Goal: Information Seeking & Learning: Compare options

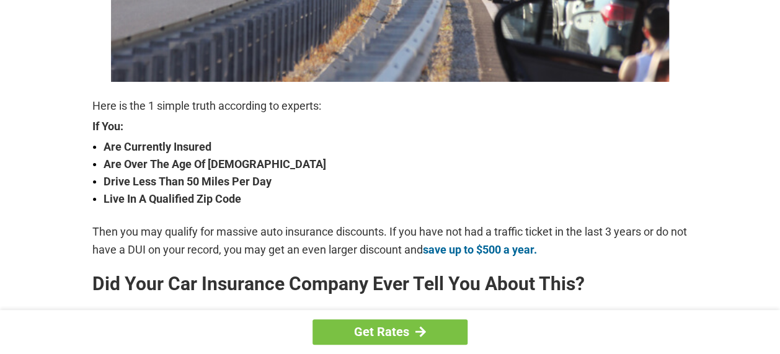
scroll to position [372, 0]
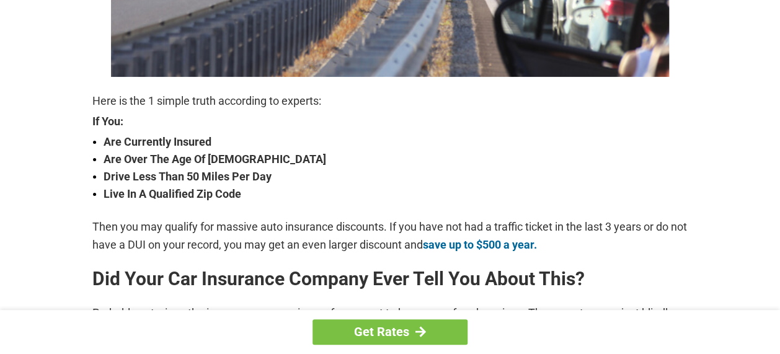
click at [779, 348] on div "Get Rates" at bounding box center [390, 332] width 780 height 44
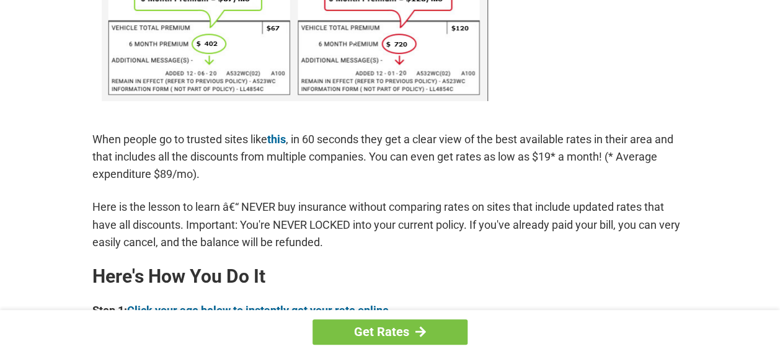
scroll to position [892, 0]
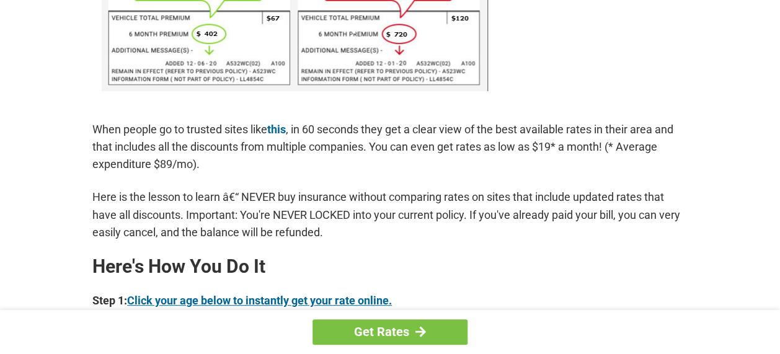
click at [287, 301] on link "Click your age below to instantly get your rate online." at bounding box center [259, 300] width 265 height 13
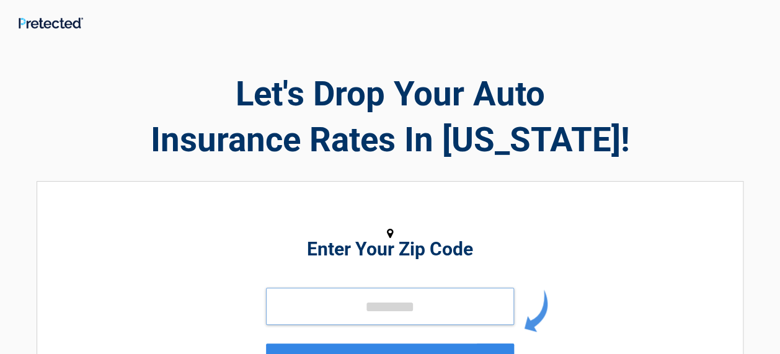
click at [313, 308] on input "tel" at bounding box center [390, 306] width 248 height 37
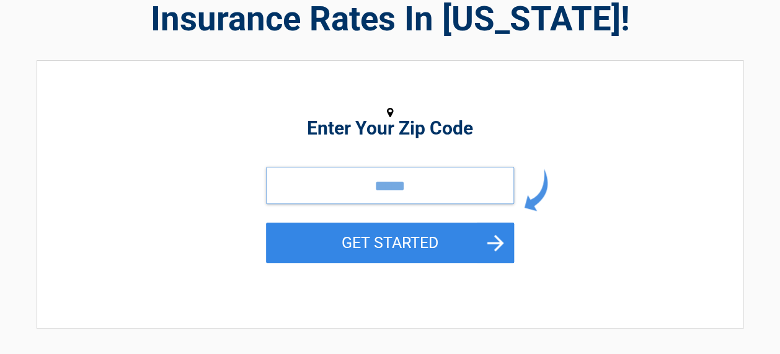
scroll to position [124, 0]
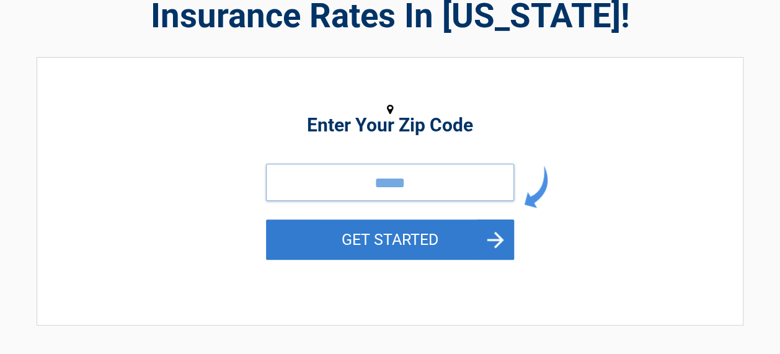
type input "*****"
click at [491, 237] on button "GET STARTED" at bounding box center [390, 239] width 248 height 40
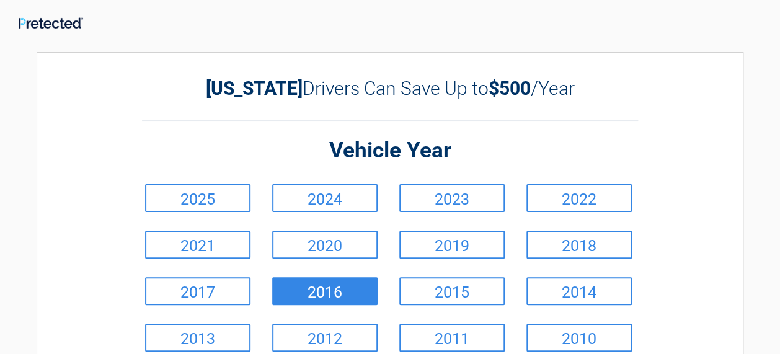
click at [338, 291] on link "2016" at bounding box center [324, 291] width 105 height 28
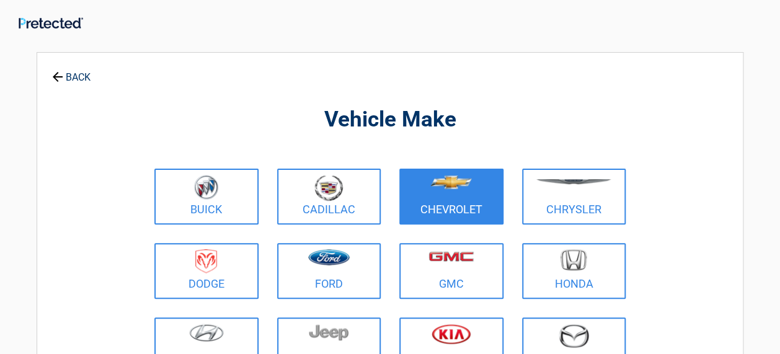
click at [449, 198] on figure at bounding box center [451, 189] width 89 height 28
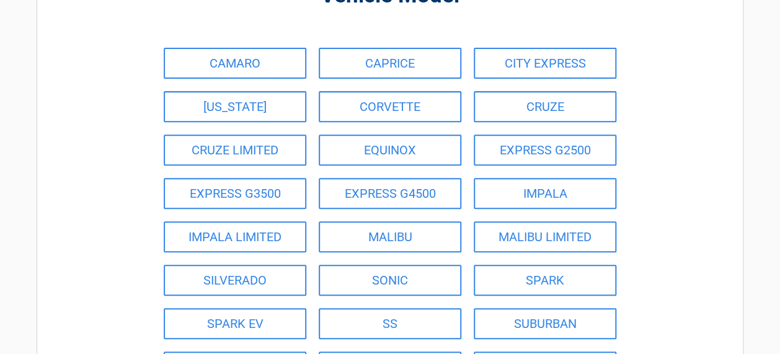
scroll to position [148, 0]
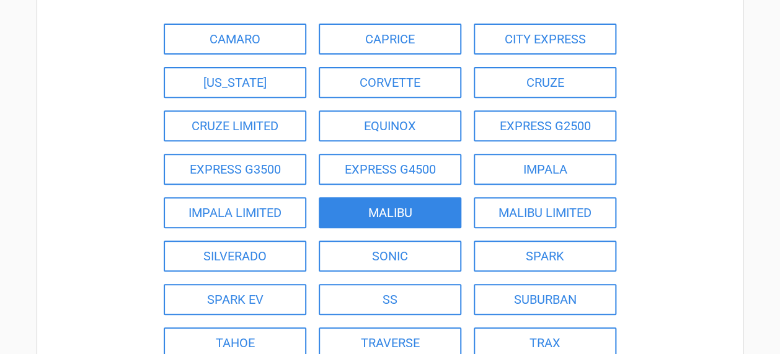
click at [381, 208] on link "MALIBU" at bounding box center [390, 212] width 143 height 31
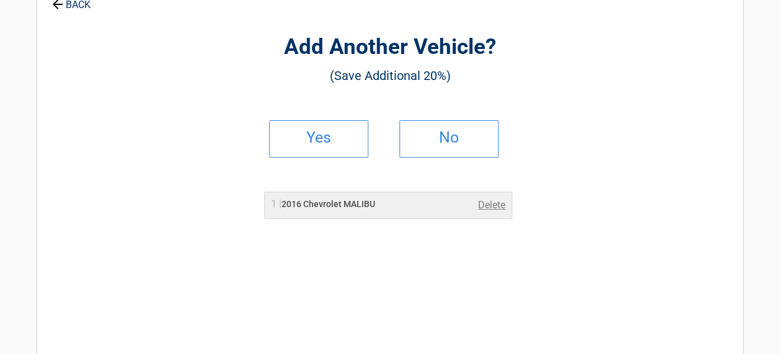
scroll to position [0, 0]
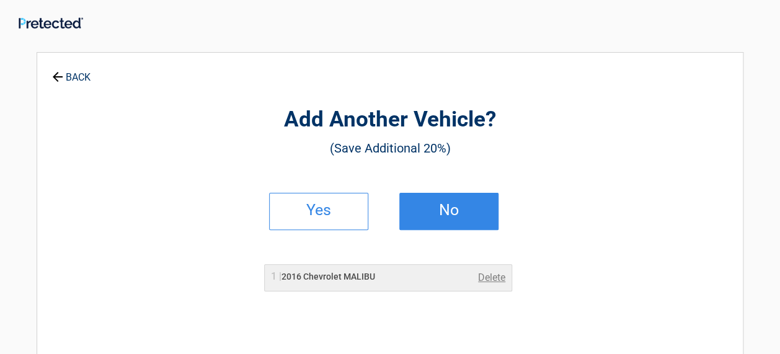
click at [460, 214] on link "No" at bounding box center [448, 211] width 99 height 37
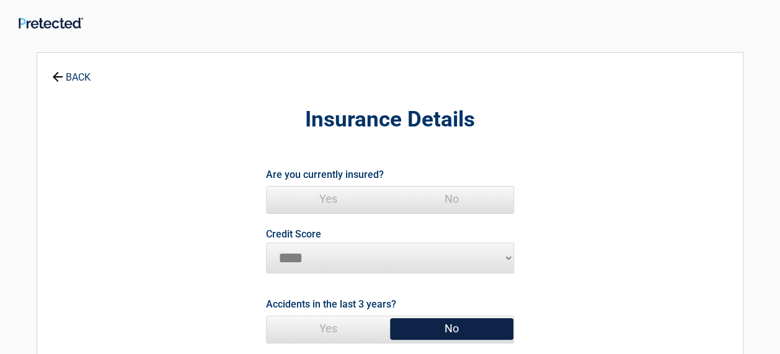
click at [322, 193] on span "Yes" at bounding box center [328, 199] width 123 height 25
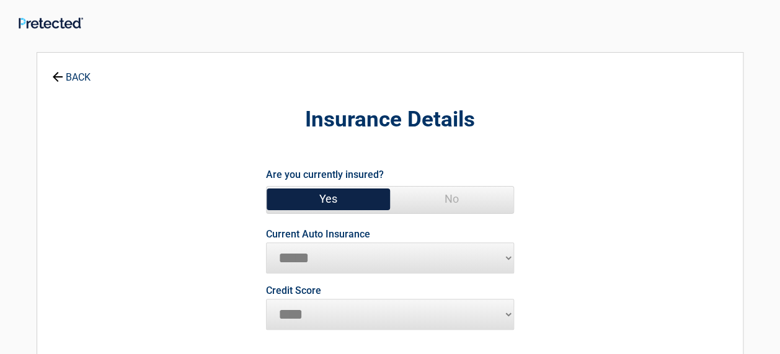
click at [504, 256] on select "**********" at bounding box center [390, 257] width 248 height 31
select select "**********"
click at [266, 242] on select "**********" at bounding box center [390, 257] width 248 height 31
click at [506, 312] on select "********* **** ******* ****" at bounding box center [390, 314] width 248 height 31
select select "*********"
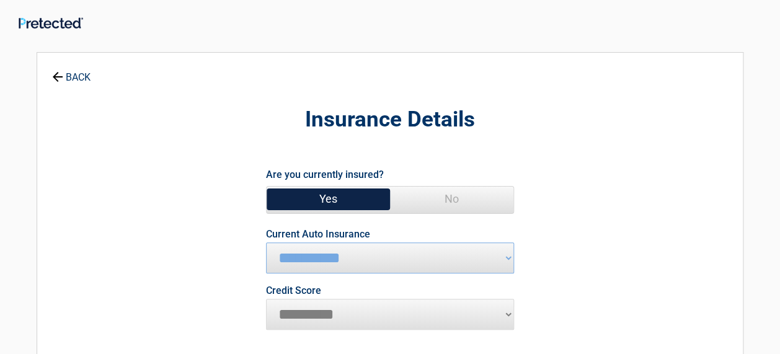
click at [266, 299] on select "********* **** ******* ****" at bounding box center [390, 314] width 248 height 31
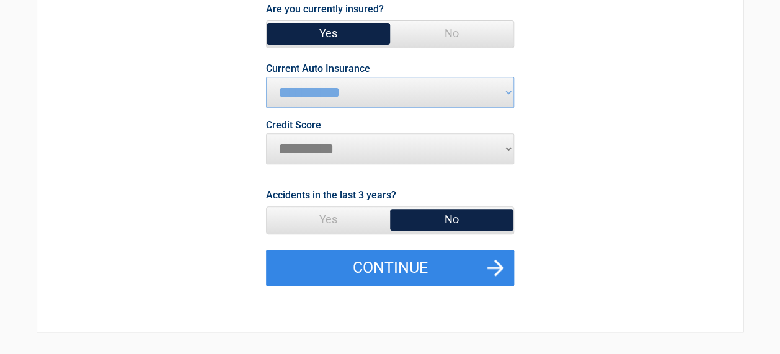
scroll to position [174, 0]
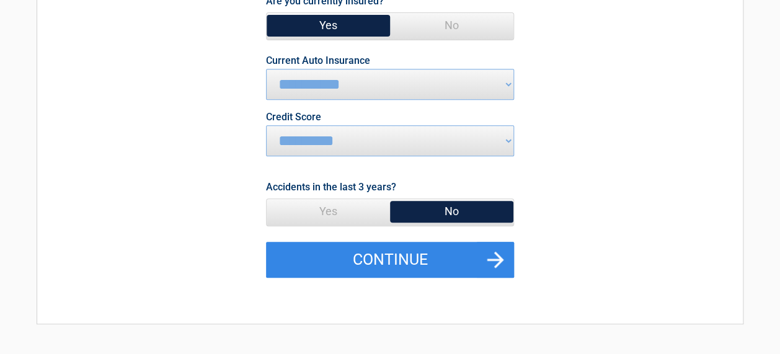
click at [451, 209] on span "No" at bounding box center [451, 211] width 123 height 25
click at [449, 206] on span "No" at bounding box center [451, 211] width 123 height 25
click at [445, 210] on span "No" at bounding box center [451, 211] width 123 height 25
click at [451, 209] on span "No" at bounding box center [451, 211] width 123 height 25
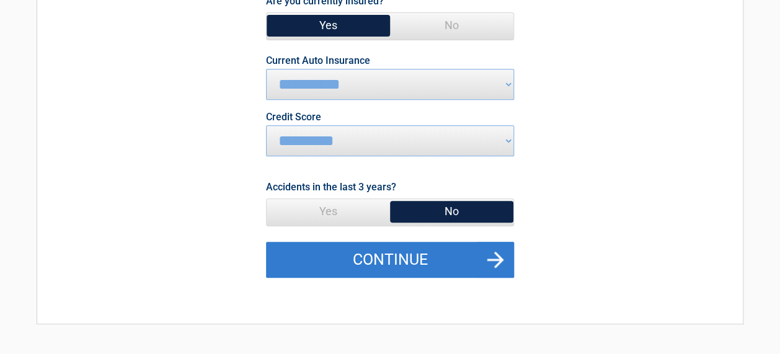
click at [498, 256] on button "Continue" at bounding box center [390, 260] width 248 height 36
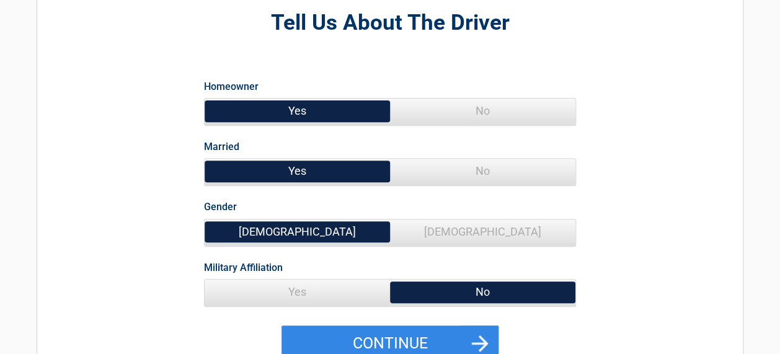
scroll to position [0, 0]
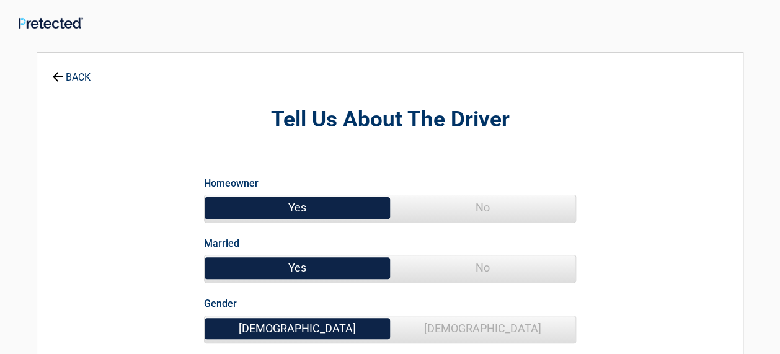
click at [76, 73] on link "BACK" at bounding box center [71, 72] width 43 height 22
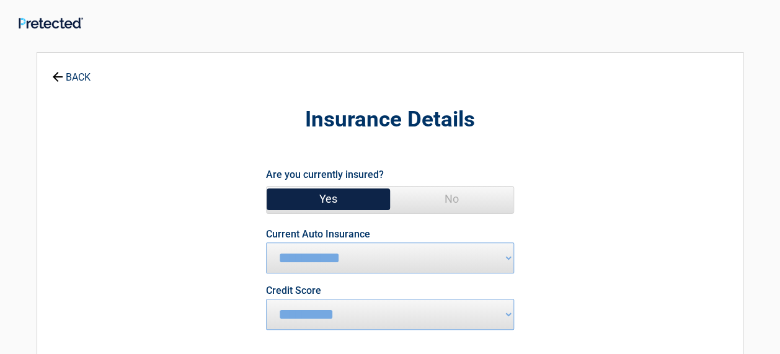
click at [325, 197] on span "Yes" at bounding box center [328, 199] width 123 height 25
click at [324, 196] on span "Yes" at bounding box center [328, 199] width 123 height 25
click at [327, 196] on span "Yes" at bounding box center [328, 199] width 123 height 25
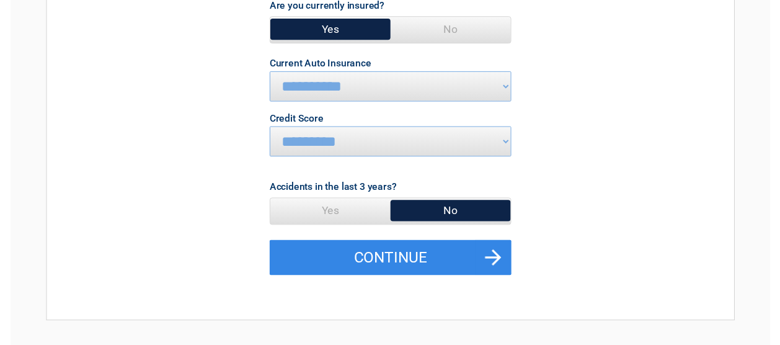
scroll to position [174, 0]
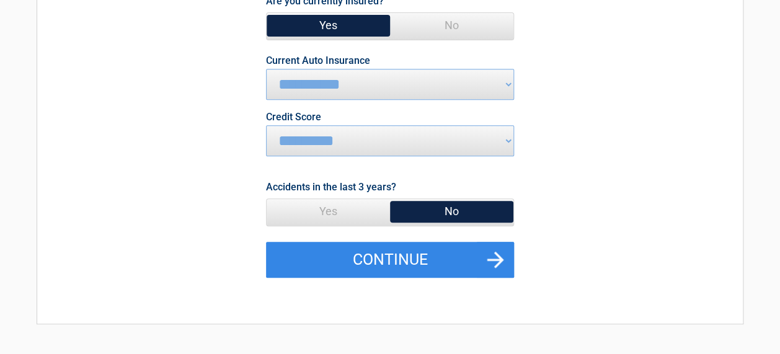
click at [450, 208] on span "No" at bounding box center [451, 211] width 123 height 25
click at [454, 208] on span "No" at bounding box center [451, 211] width 123 height 25
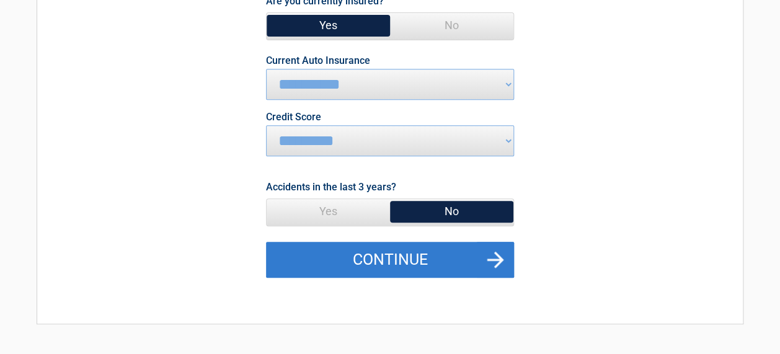
click at [496, 255] on button "Continue" at bounding box center [390, 260] width 248 height 36
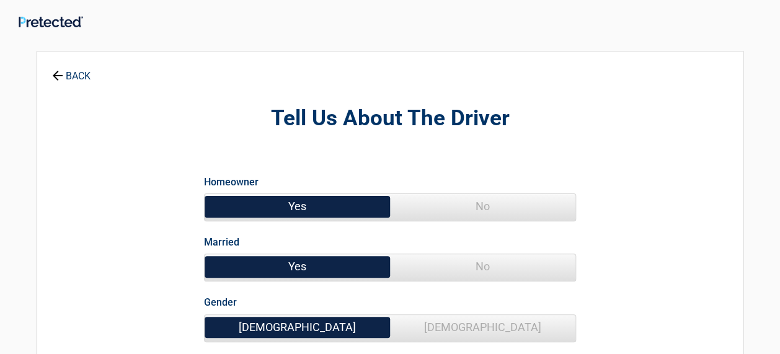
scroll to position [0, 0]
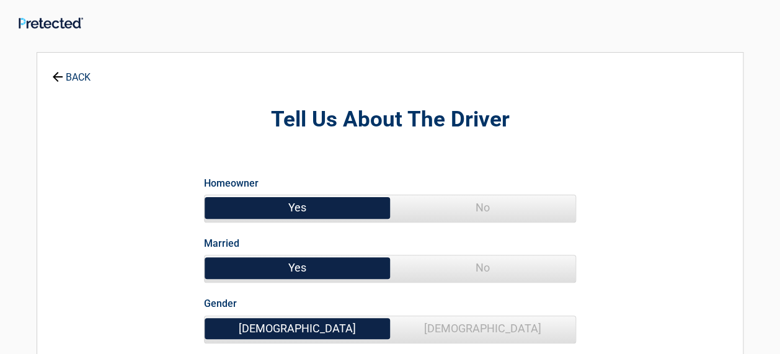
click at [481, 267] on span "No" at bounding box center [482, 267] width 185 height 25
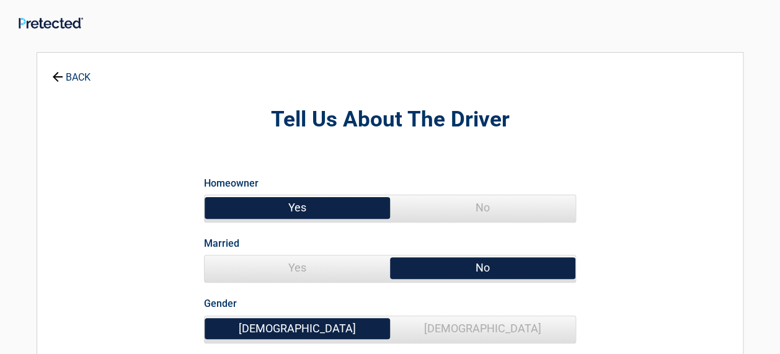
click at [480, 322] on span "Female" at bounding box center [482, 328] width 185 height 25
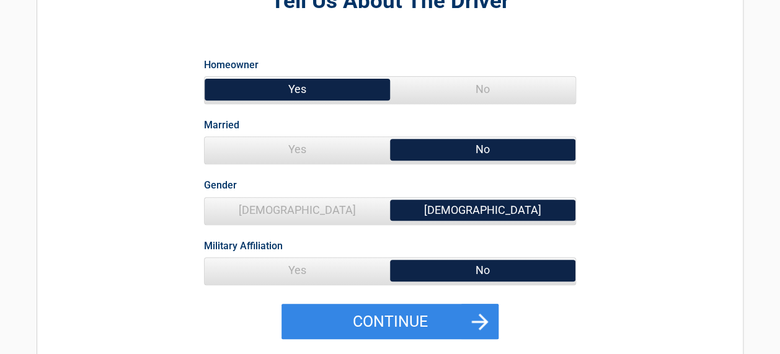
scroll to position [124, 0]
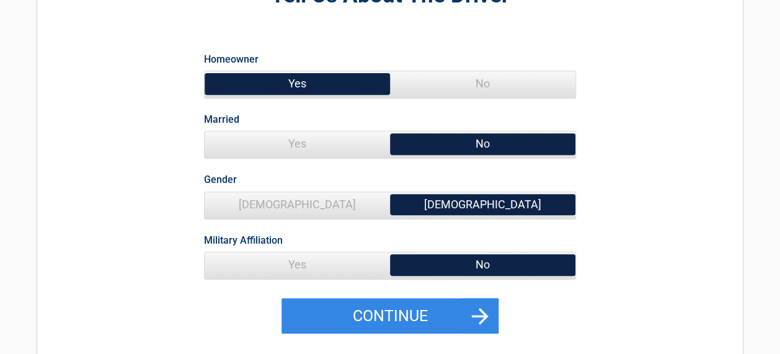
click at [483, 264] on span "No" at bounding box center [482, 264] width 185 height 25
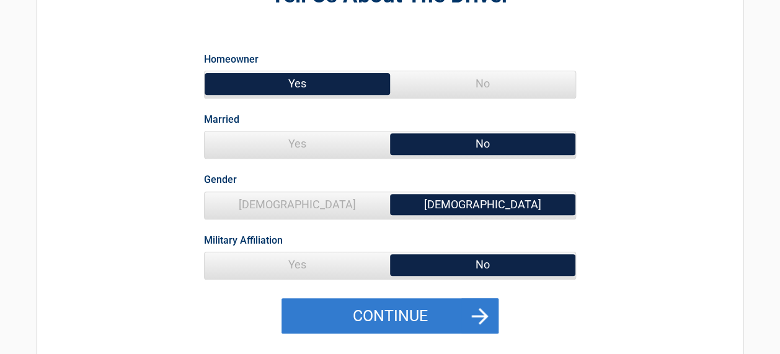
click at [482, 314] on button "Continue" at bounding box center [389, 316] width 217 height 36
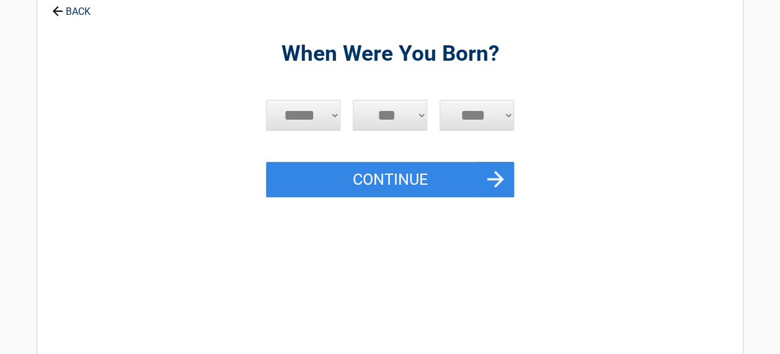
scroll to position [0, 0]
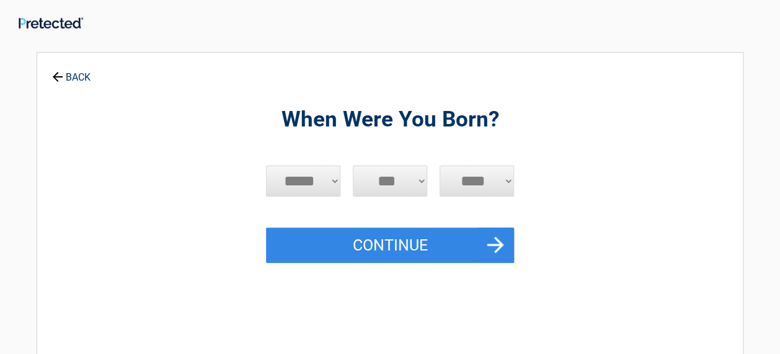
click at [319, 180] on select "***** *** *** *** *** *** *** *** *** *** *** *** ***" at bounding box center [303, 181] width 74 height 31
select select "*"
click at [266, 166] on select "***** *** *** *** *** *** *** *** *** *** *** *** ***" at bounding box center [303, 181] width 74 height 31
